Goal: Information Seeking & Learning: Learn about a topic

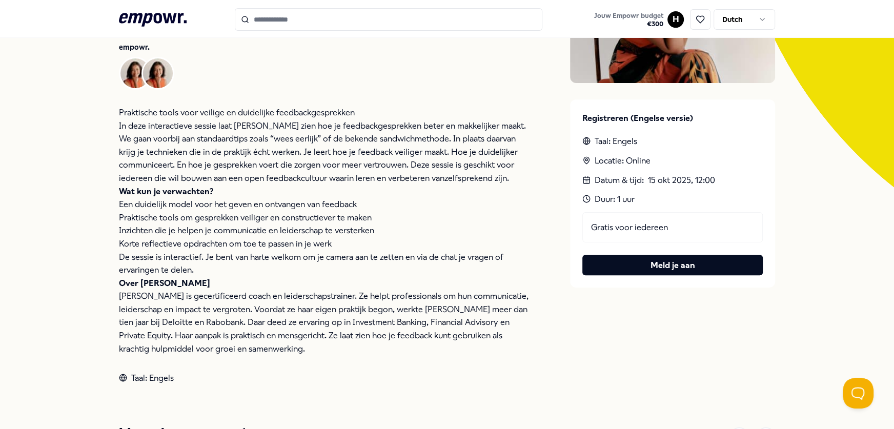
scroll to position [204, 0]
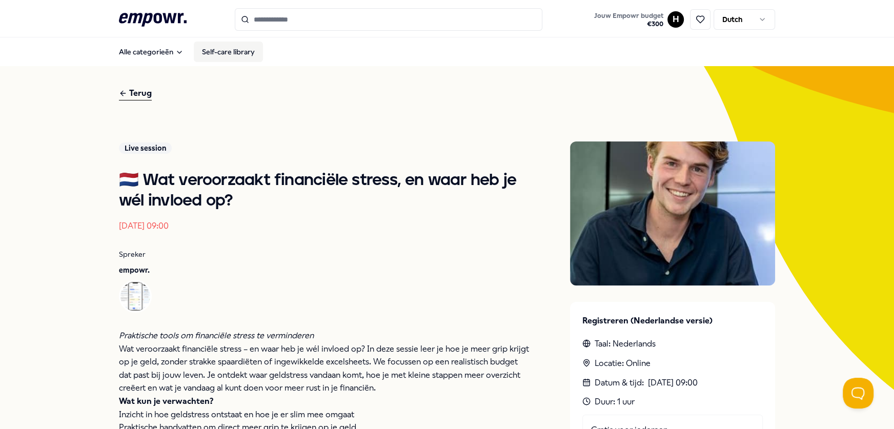
click at [241, 44] on link "Self-care library" at bounding box center [228, 52] width 69 height 21
